Goal: Task Accomplishment & Management: Manage account settings

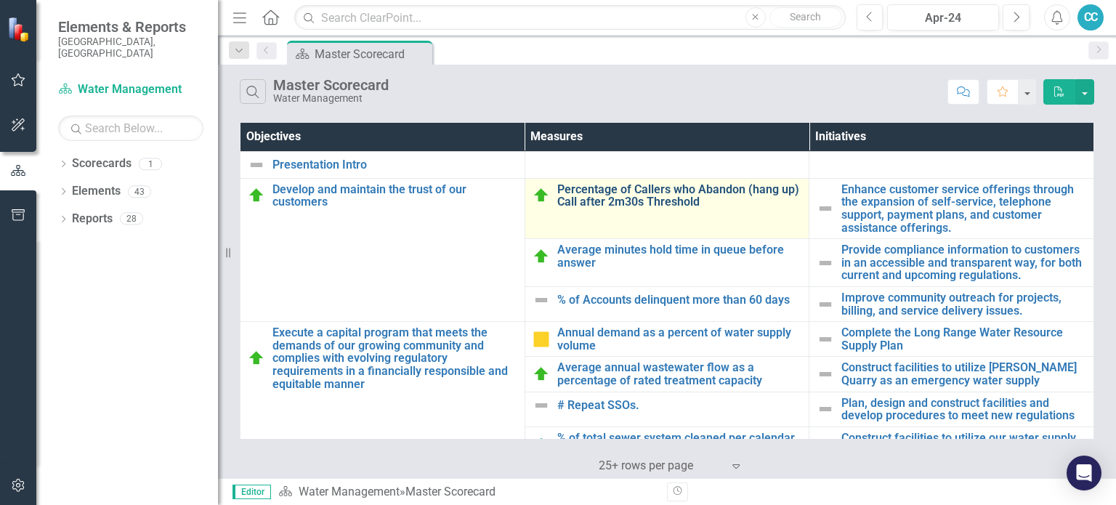
click at [649, 196] on link "Percentage of Callers who Abandon (hang up) Call after 2m30s Threshold" at bounding box center [679, 195] width 245 height 25
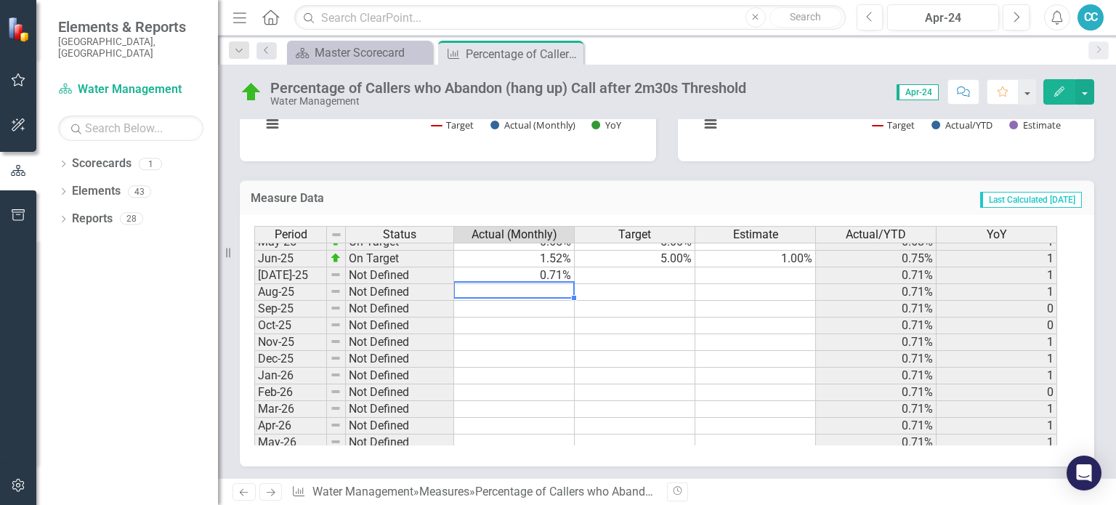
click at [527, 285] on tbody "Feb-24 On Target 0.21% 5.00% 0.55% 0 Mar-24 On Target 0.13% 5.00% 0.51% 0 Apr-2…" at bounding box center [655, 225] width 803 height 485
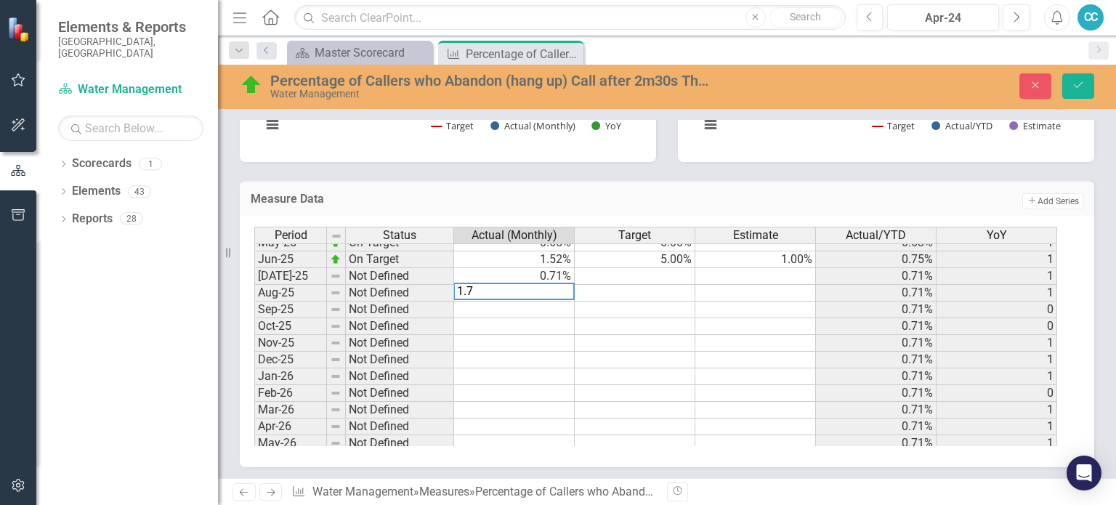
type textarea "1.76"
click at [1081, 83] on icon "submit" at bounding box center [1078, 85] width 9 height 6
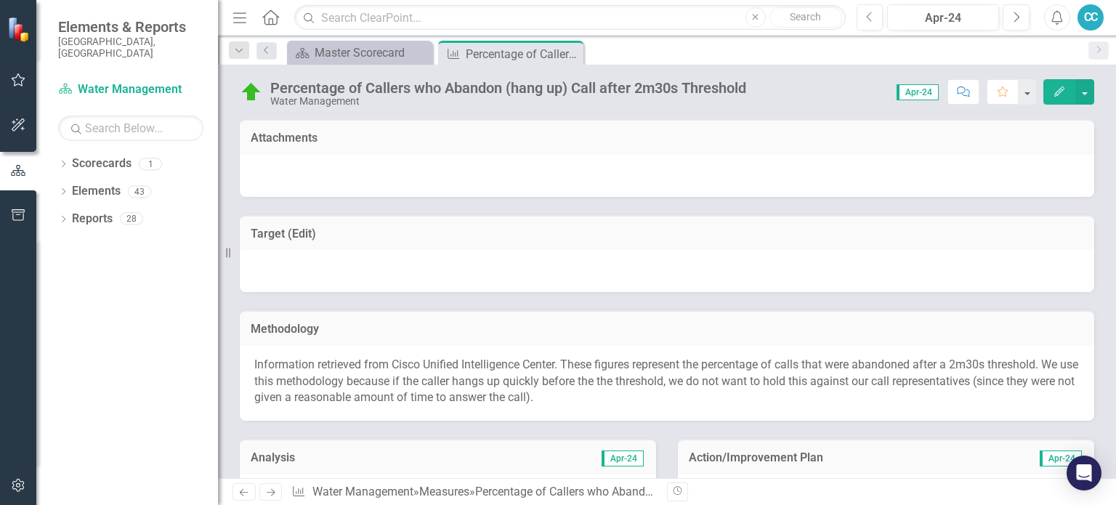
click at [575, 344] on div "Methodology" at bounding box center [667, 328] width 854 height 36
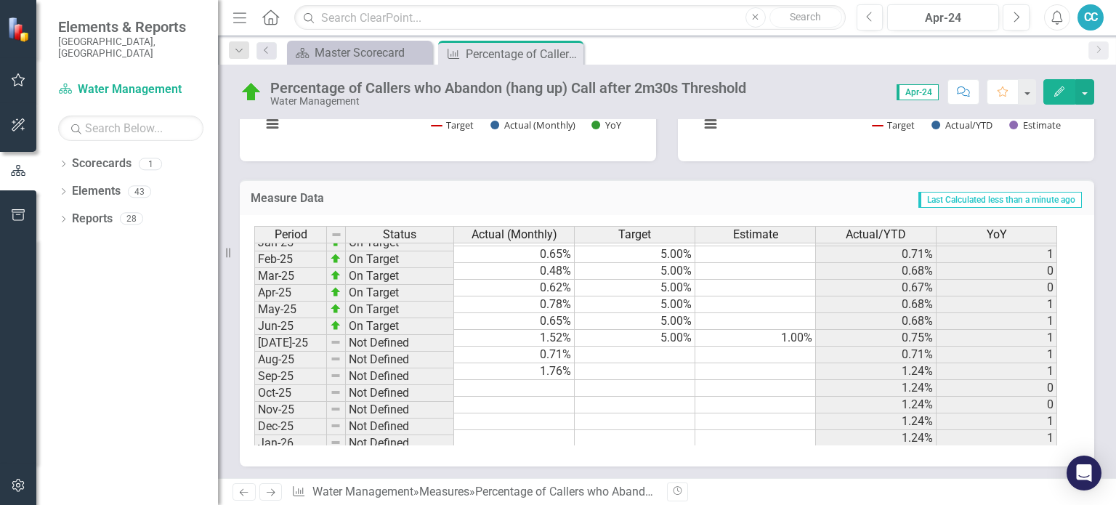
scroll to position [401, 0]
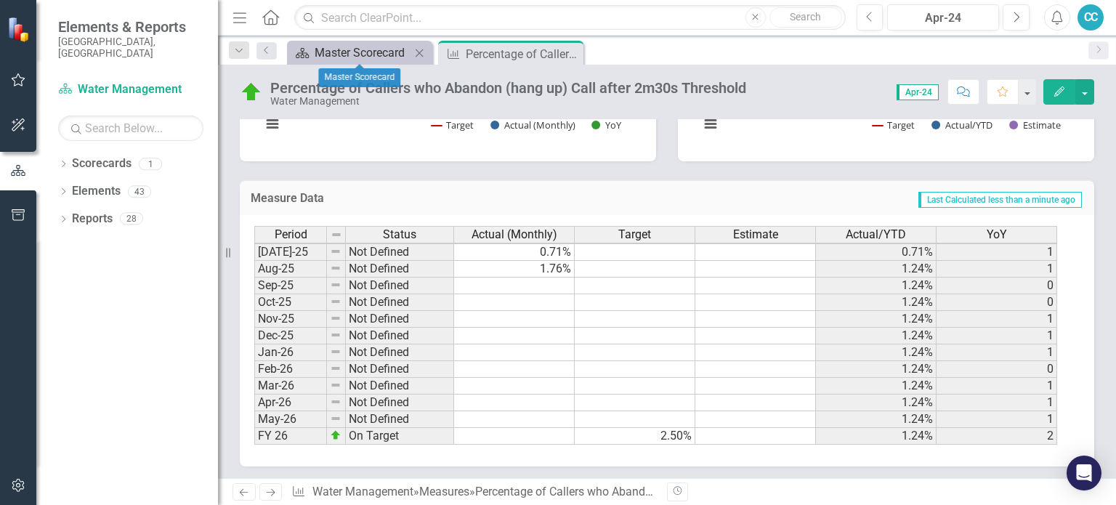
click at [357, 56] on div "Master Scorecard" at bounding box center [363, 53] width 96 height 18
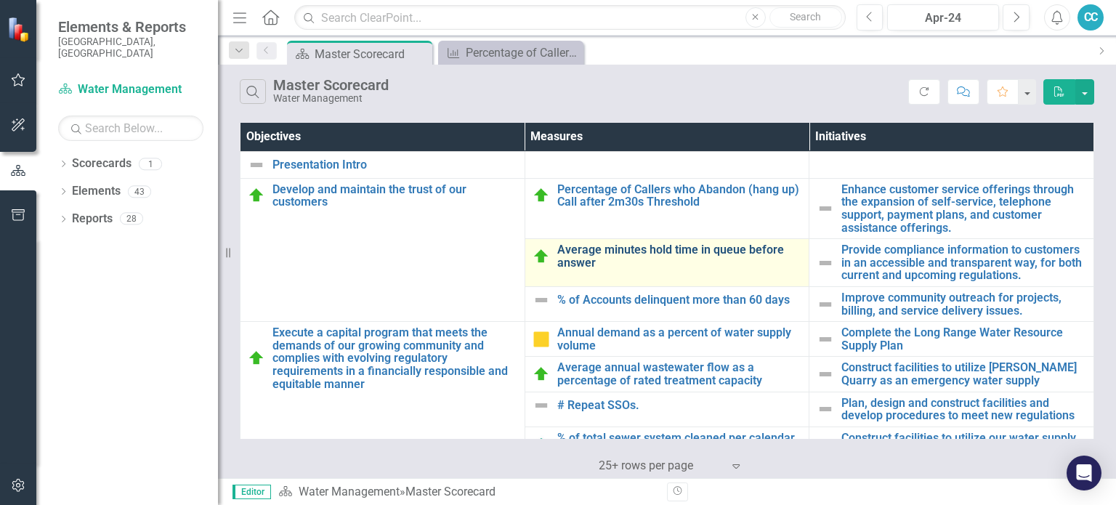
click at [621, 251] on link "Average minutes hold time in queue before answer" at bounding box center [679, 255] width 245 height 25
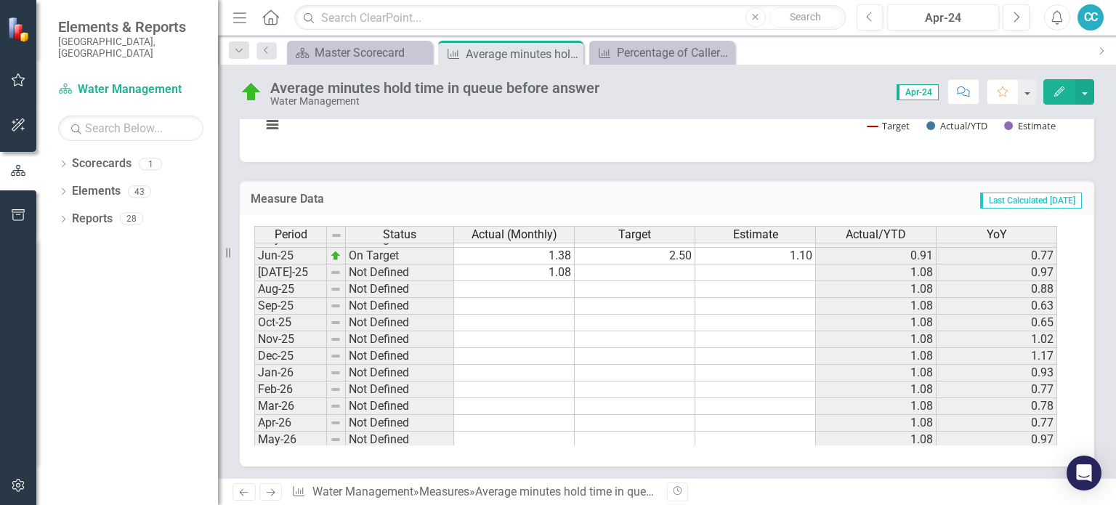
scroll to position [373, 0]
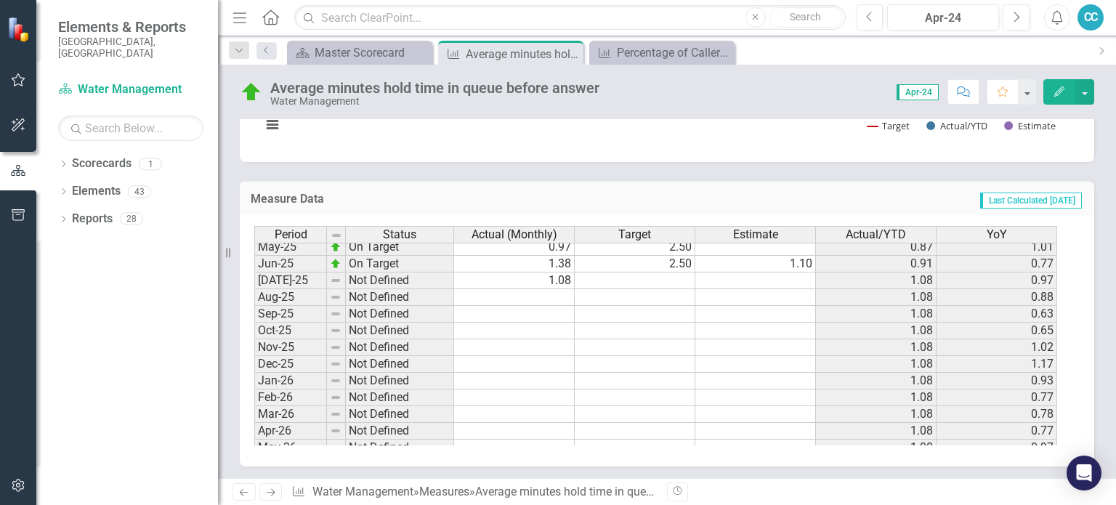
click at [537, 290] on tbody "Dec-23 On Target 0.88 2.50 0.74 5.22 Jan-24 On Target 1.27 2.50 0.82 2.52 Feb-2…" at bounding box center [655, 213] width 803 height 519
click at [537, 290] on td at bounding box center [514, 297] width 121 height 17
click at [537, 290] on textarea at bounding box center [513, 295] width 121 height 17
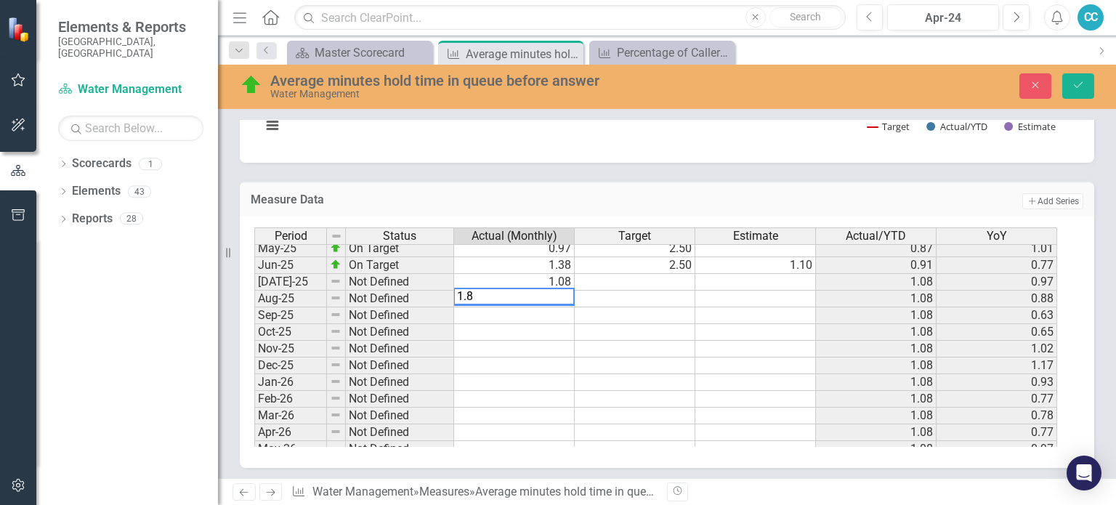
type textarea "1.83"
click at [1064, 92] on button "Save" at bounding box center [1078, 85] width 32 height 25
